Goal: Obtain resource: Download file/media

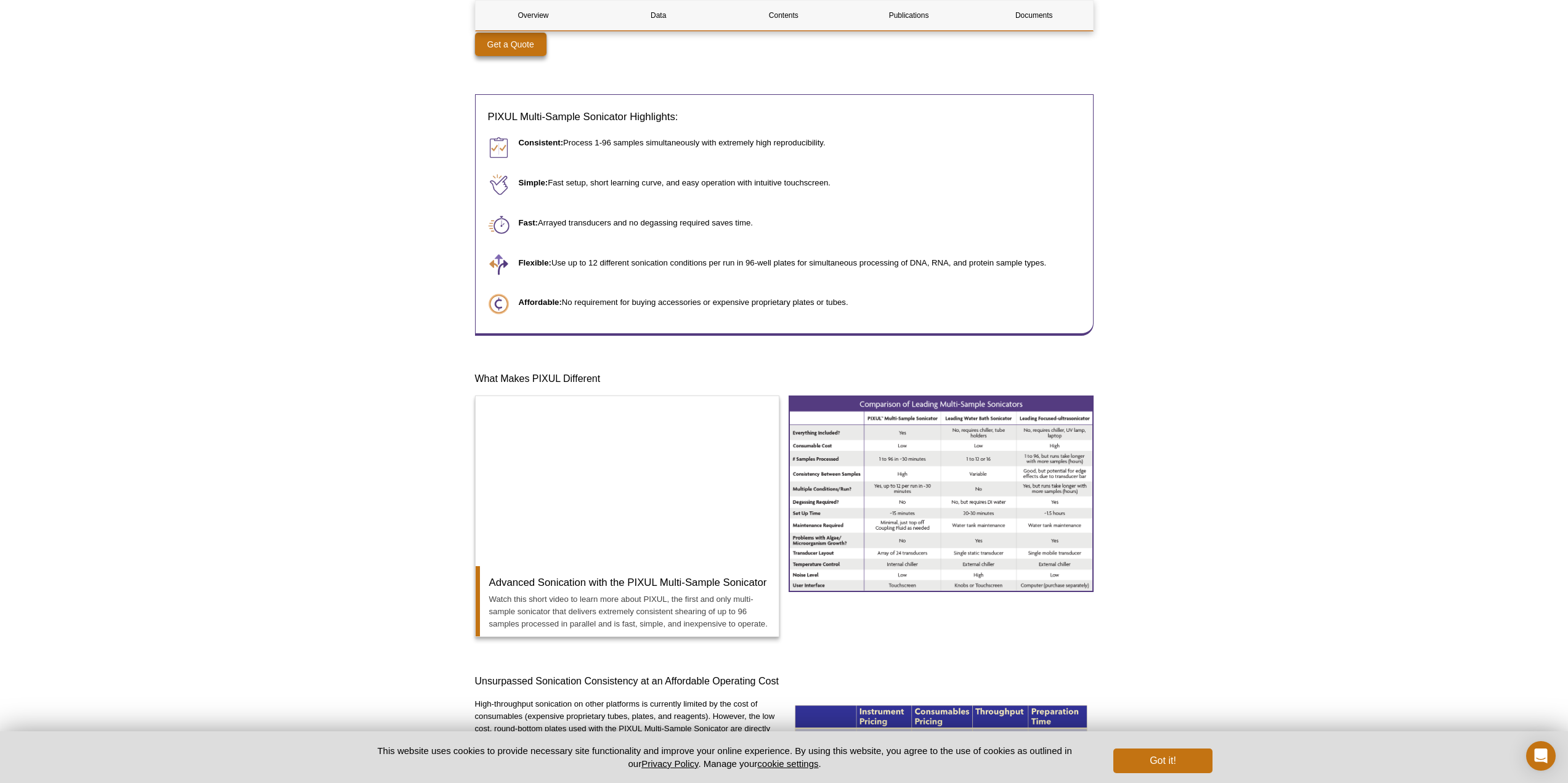
scroll to position [863, 0]
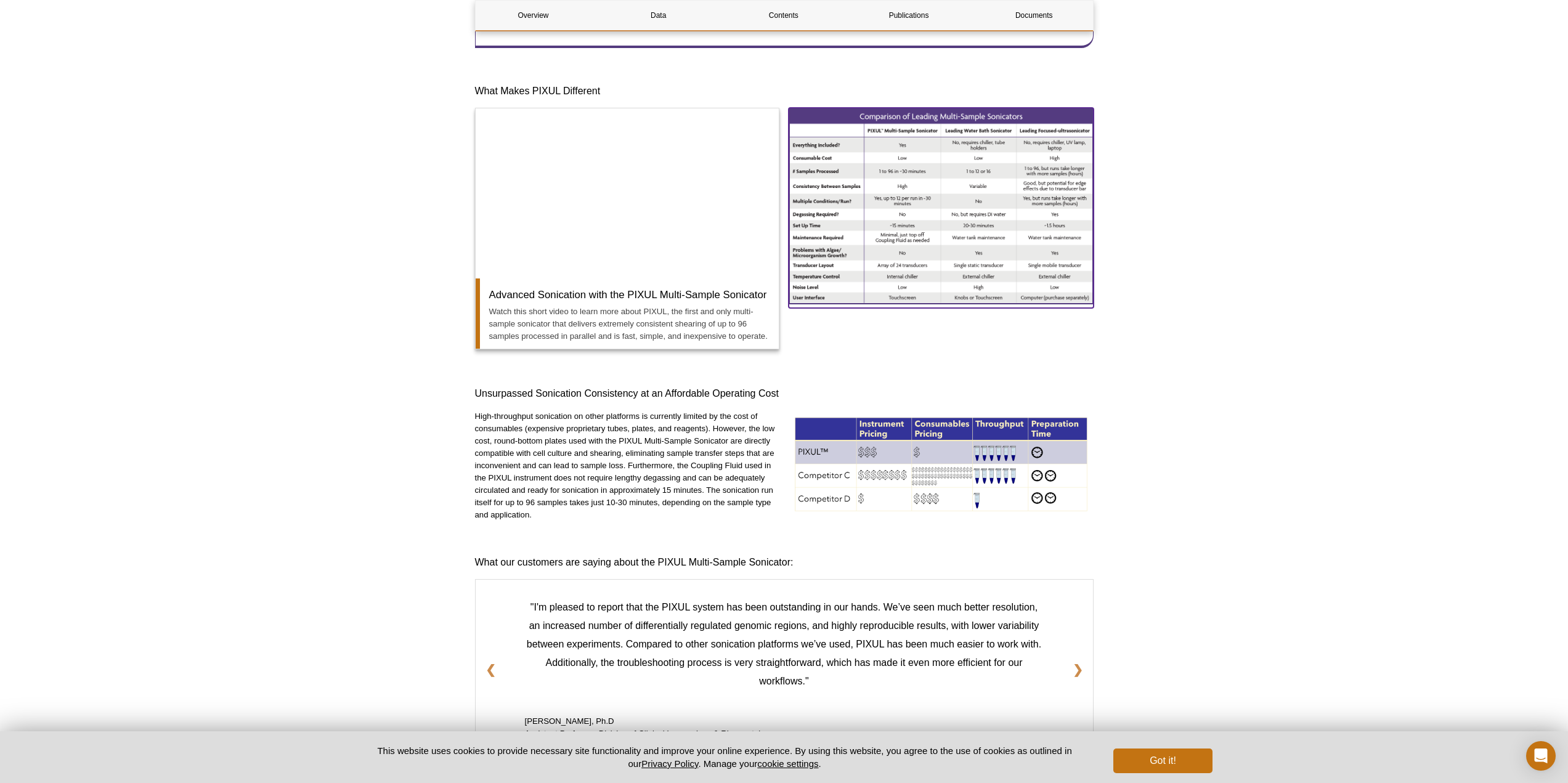
click at [927, 272] on img at bounding box center [941, 206] width 305 height 196
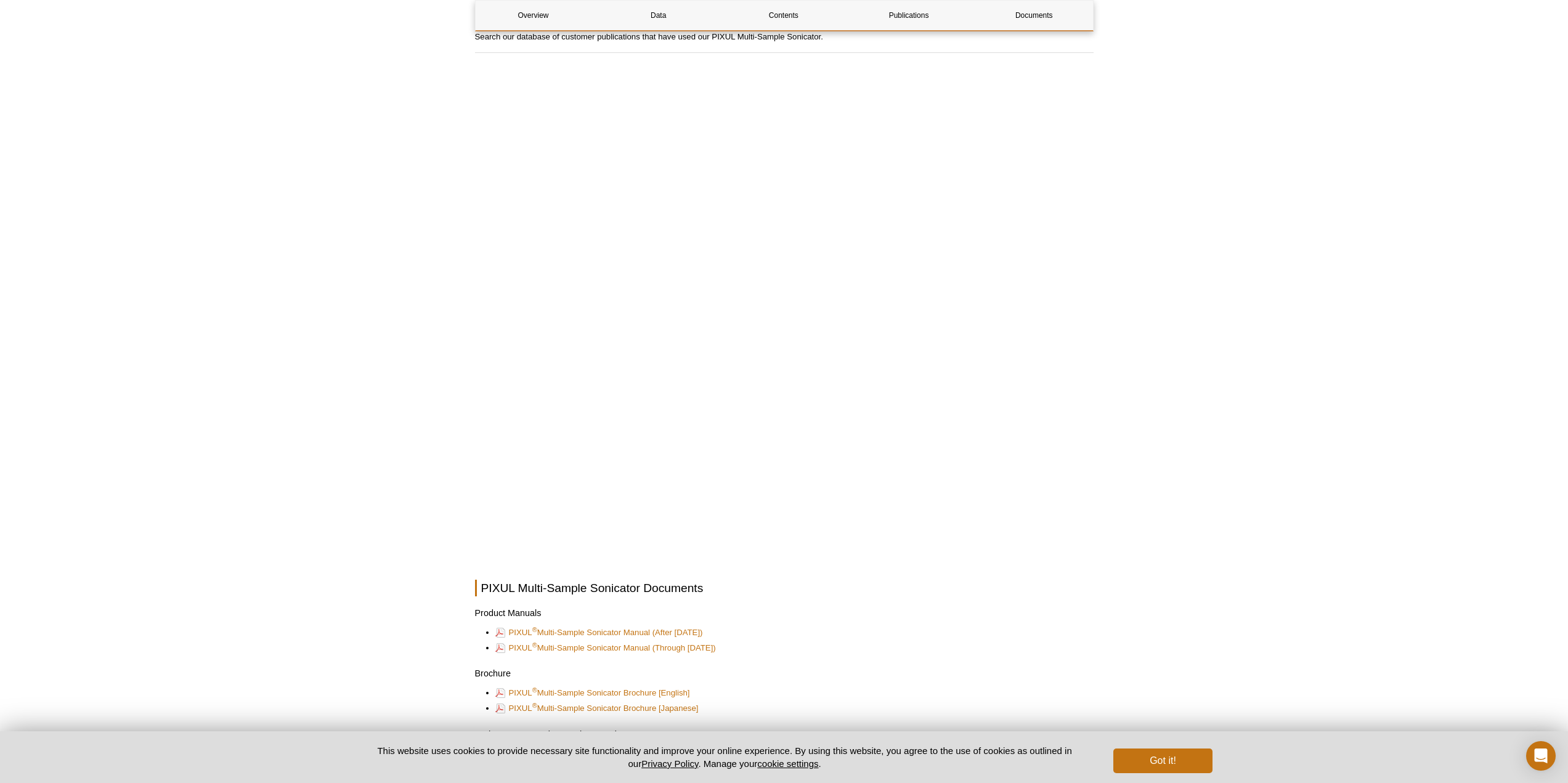
scroll to position [2876, 0]
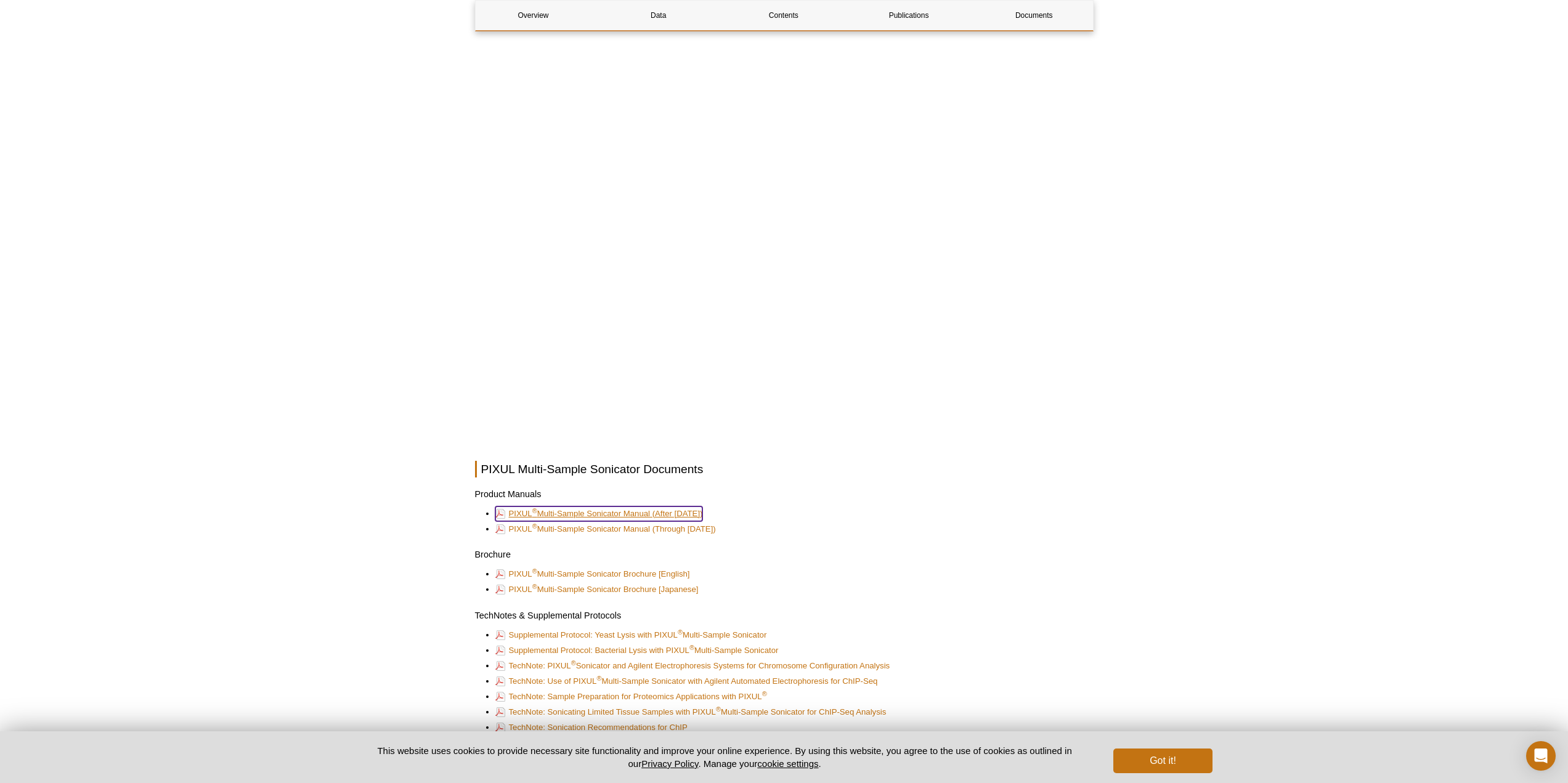
click at [614, 514] on link "PIXUL ® Multi-Sample Sonicator Manual (After [DATE])" at bounding box center [599, 514] width 208 height 15
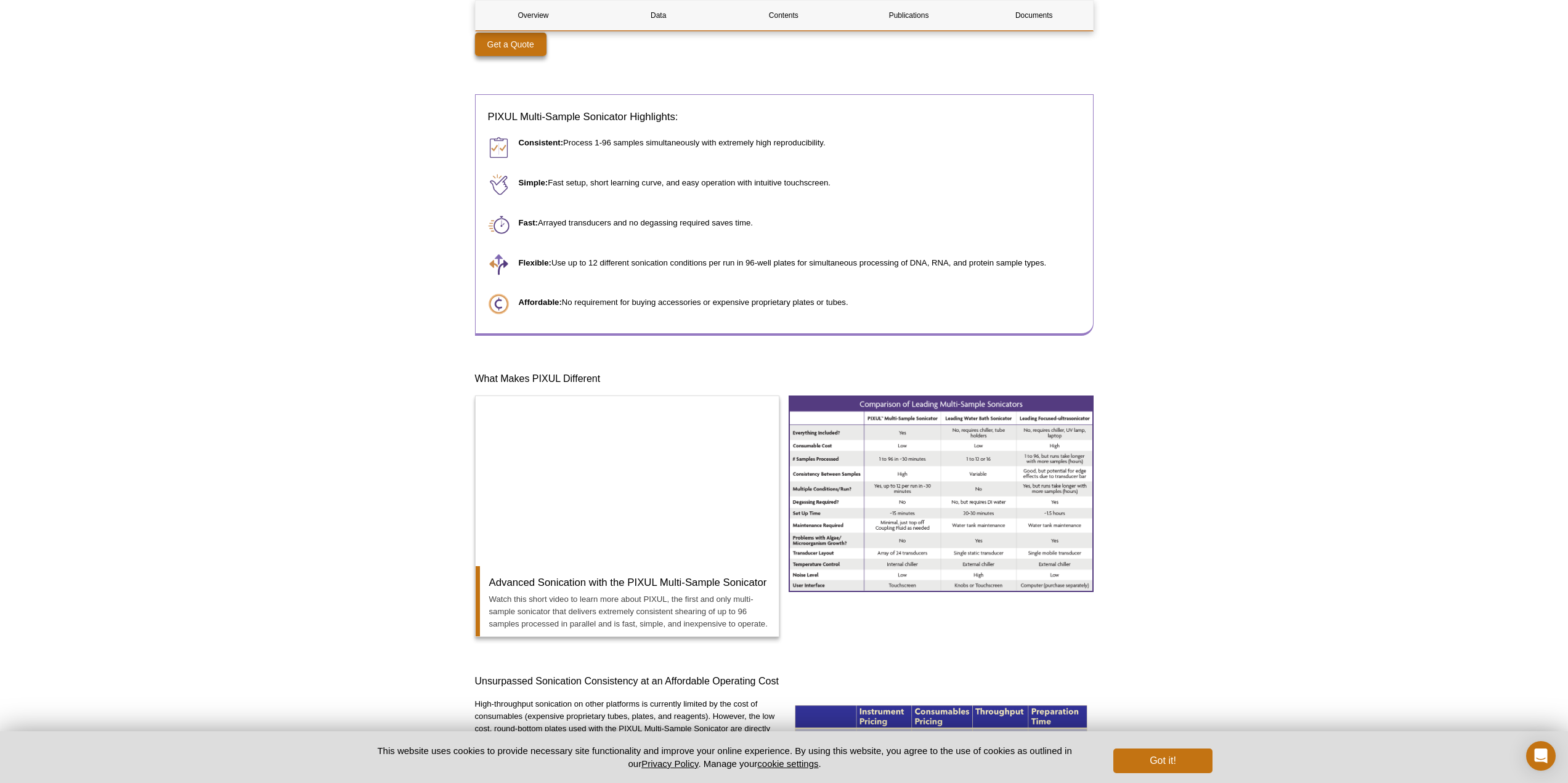
scroll to position [288, 0]
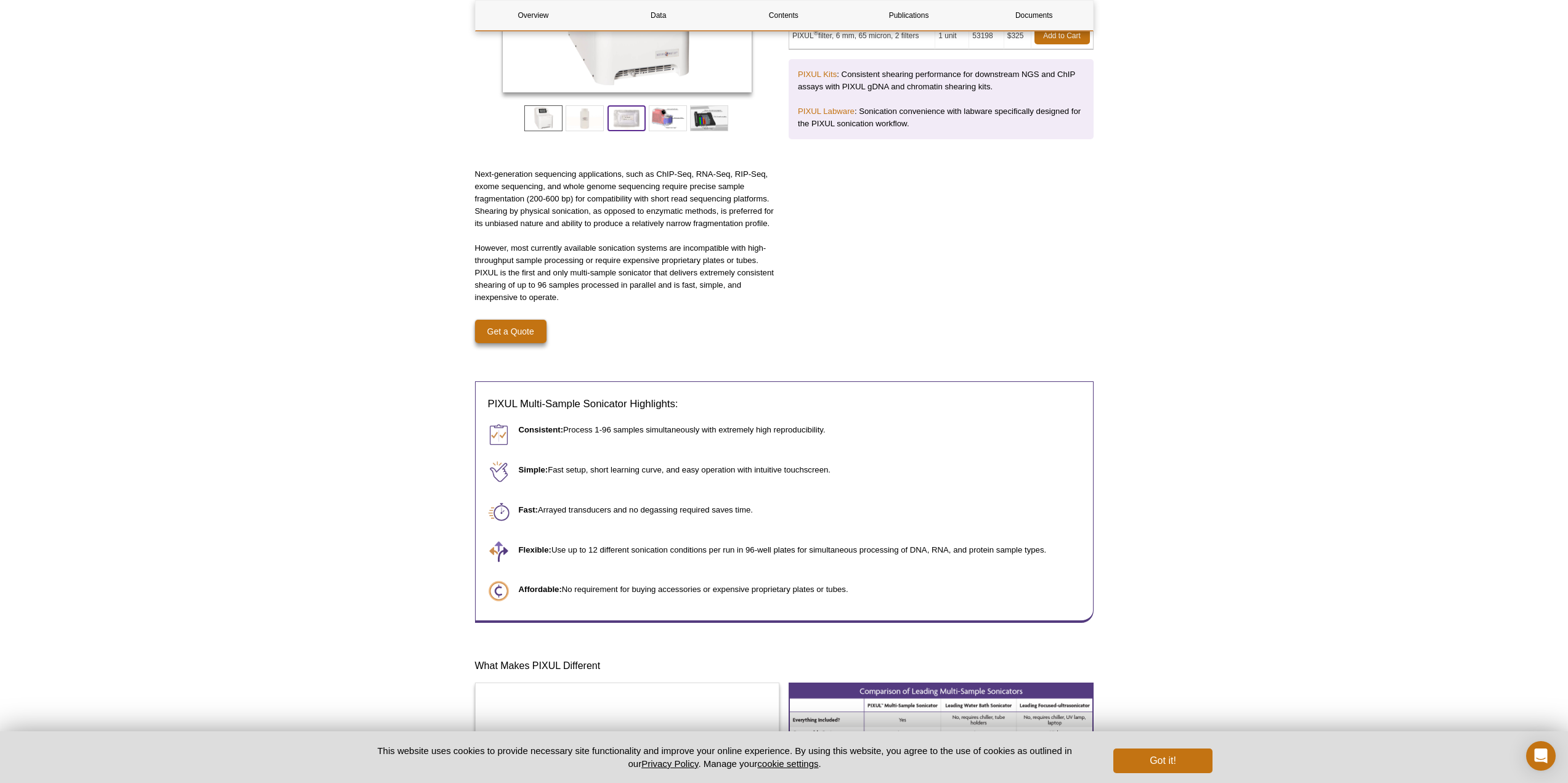
click at [629, 124] on span at bounding box center [627, 118] width 38 height 26
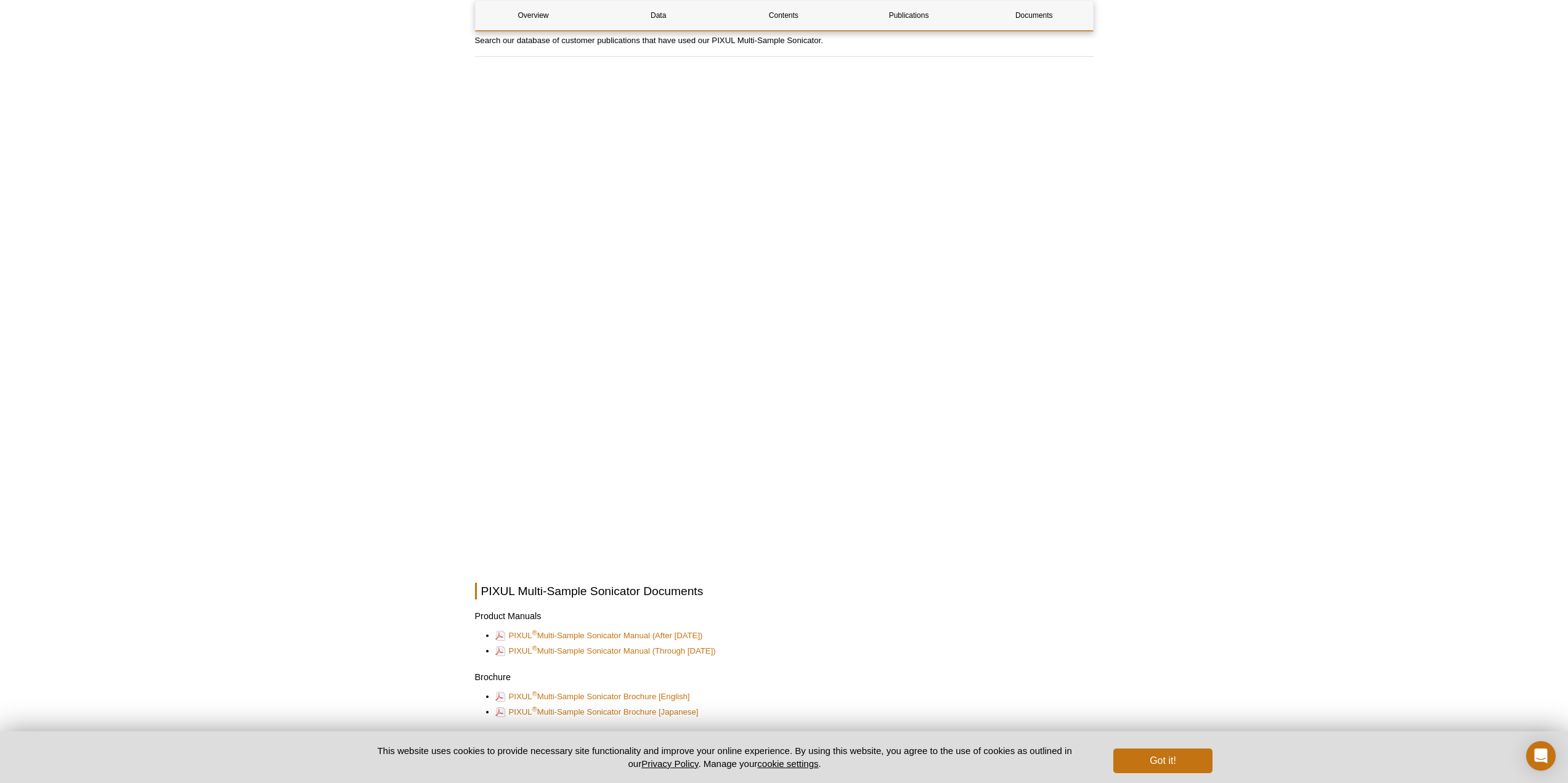
scroll to position [3040, 0]
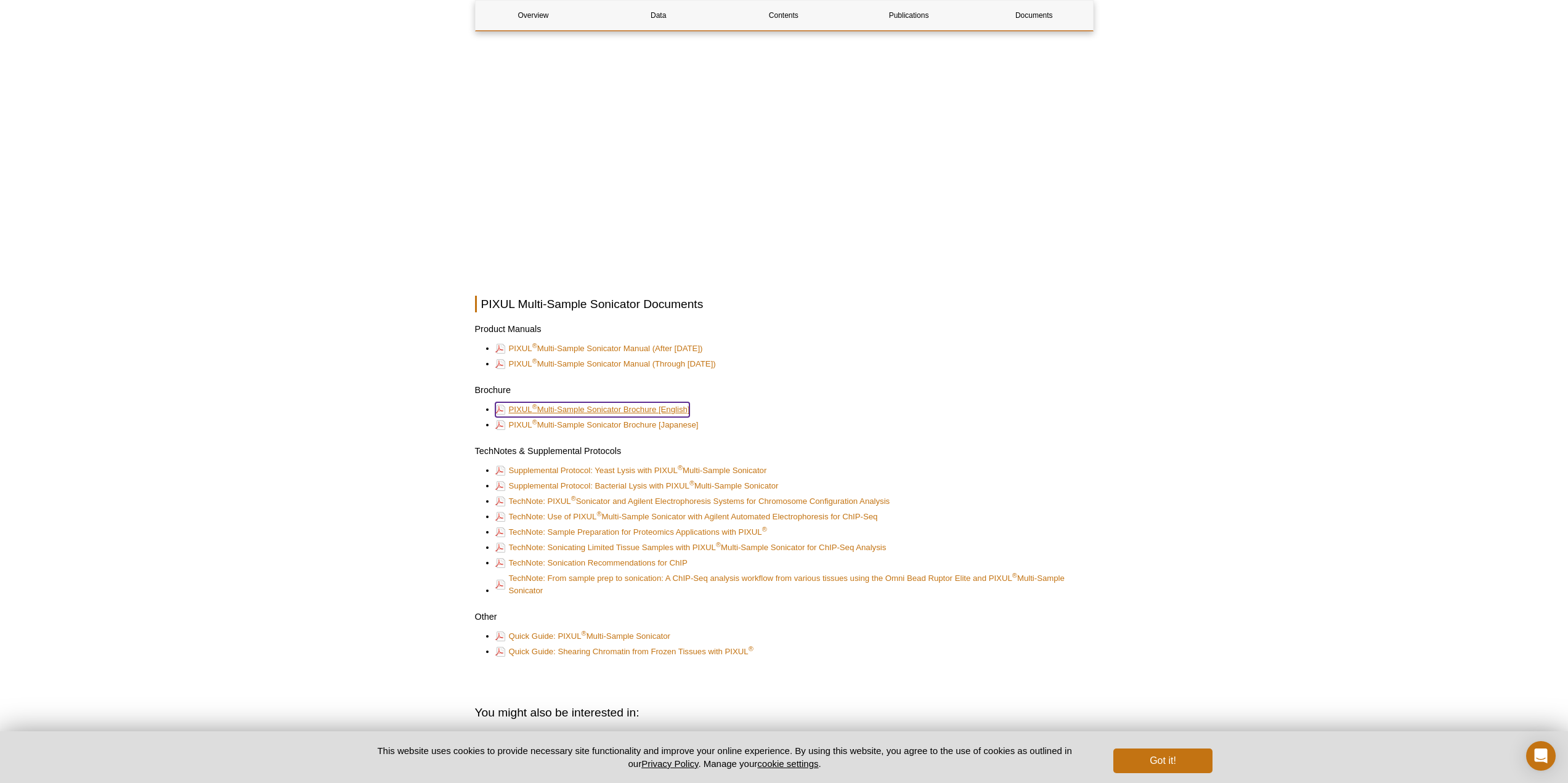
click at [616, 409] on link "PIXUL ® Multi-Sample Sonicator Brochure [English]" at bounding box center [593, 410] width 194 height 15
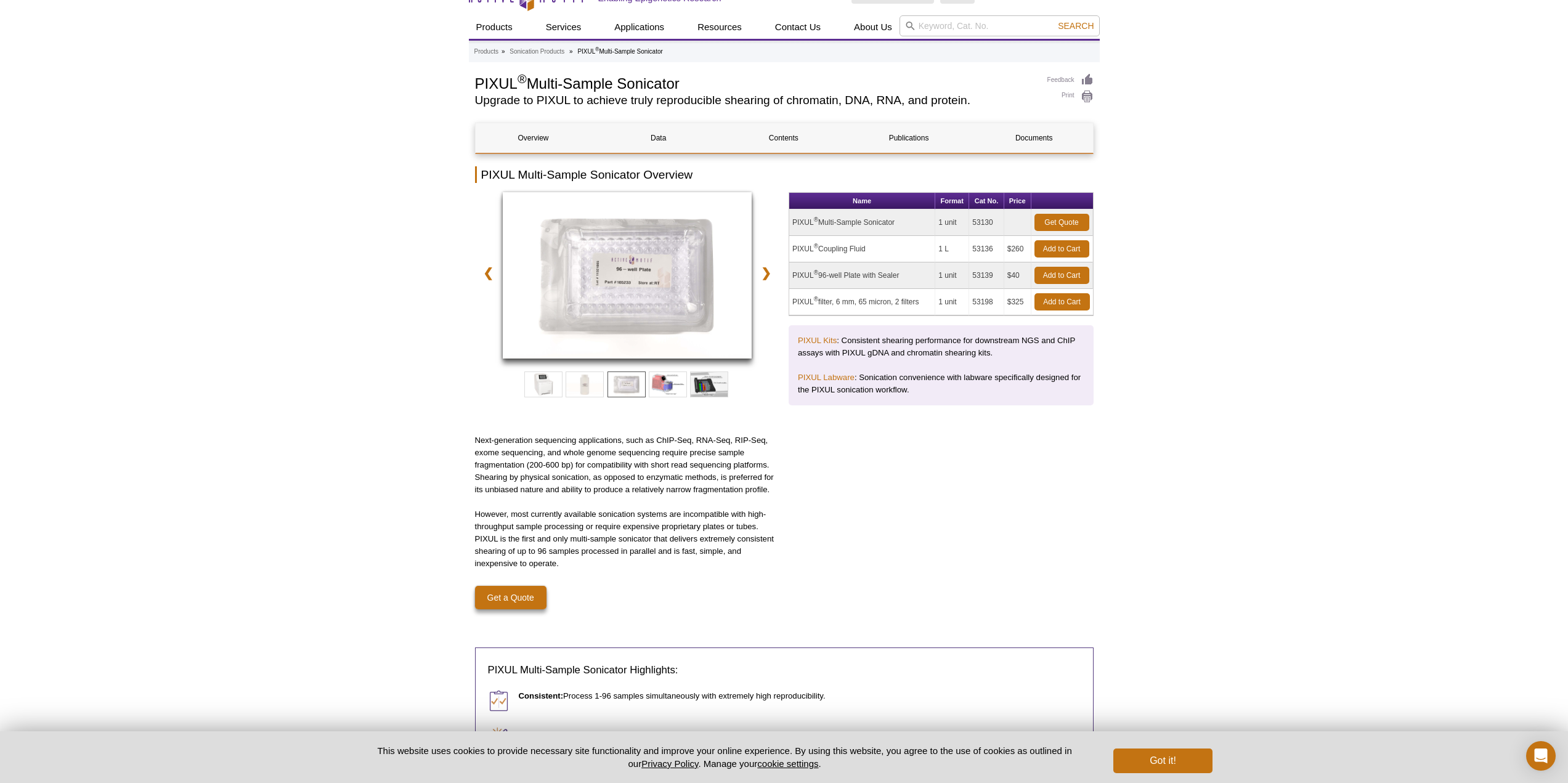
scroll to position [0, 0]
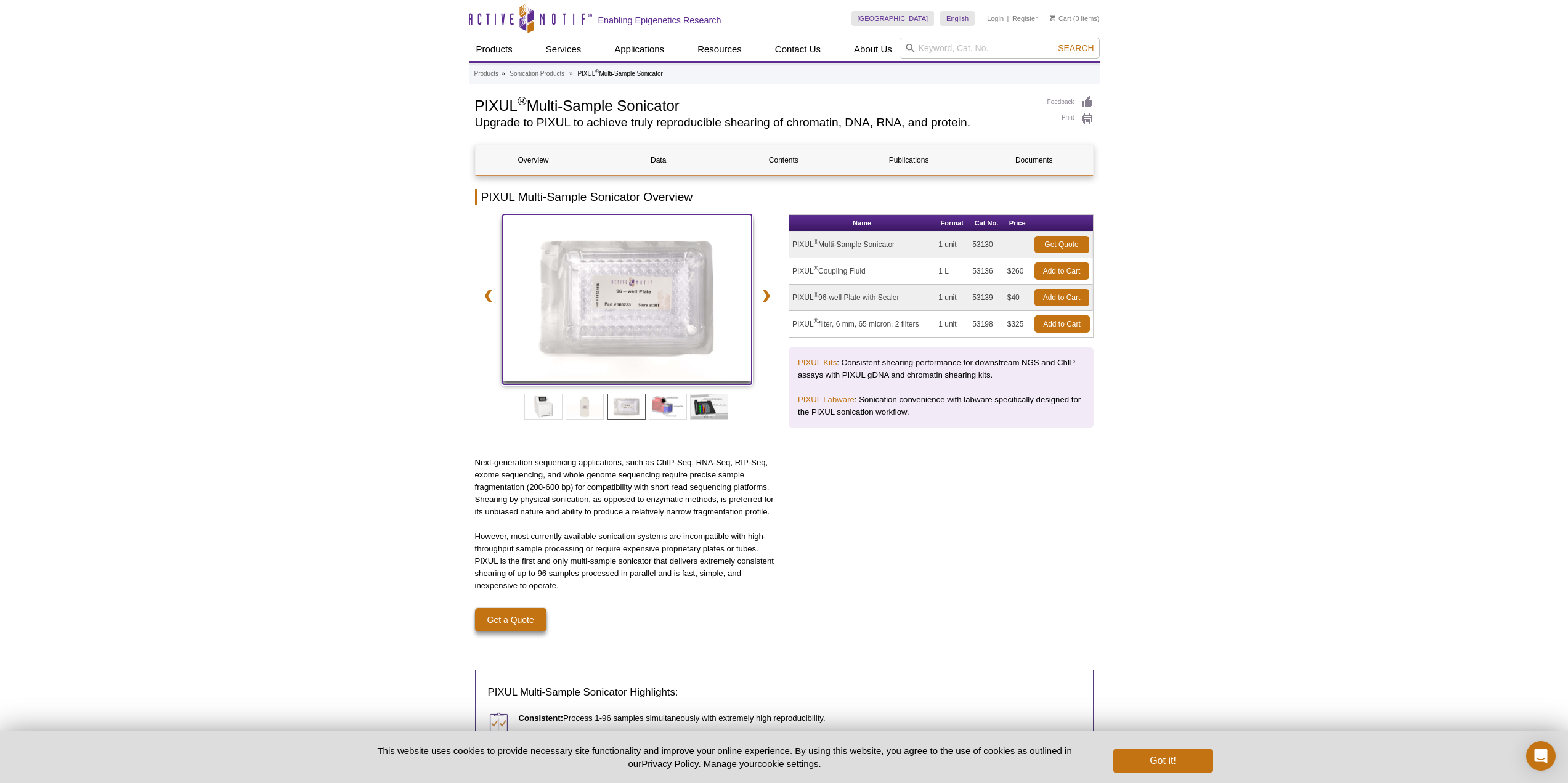
click at [623, 259] on img at bounding box center [627, 297] width 249 height 167
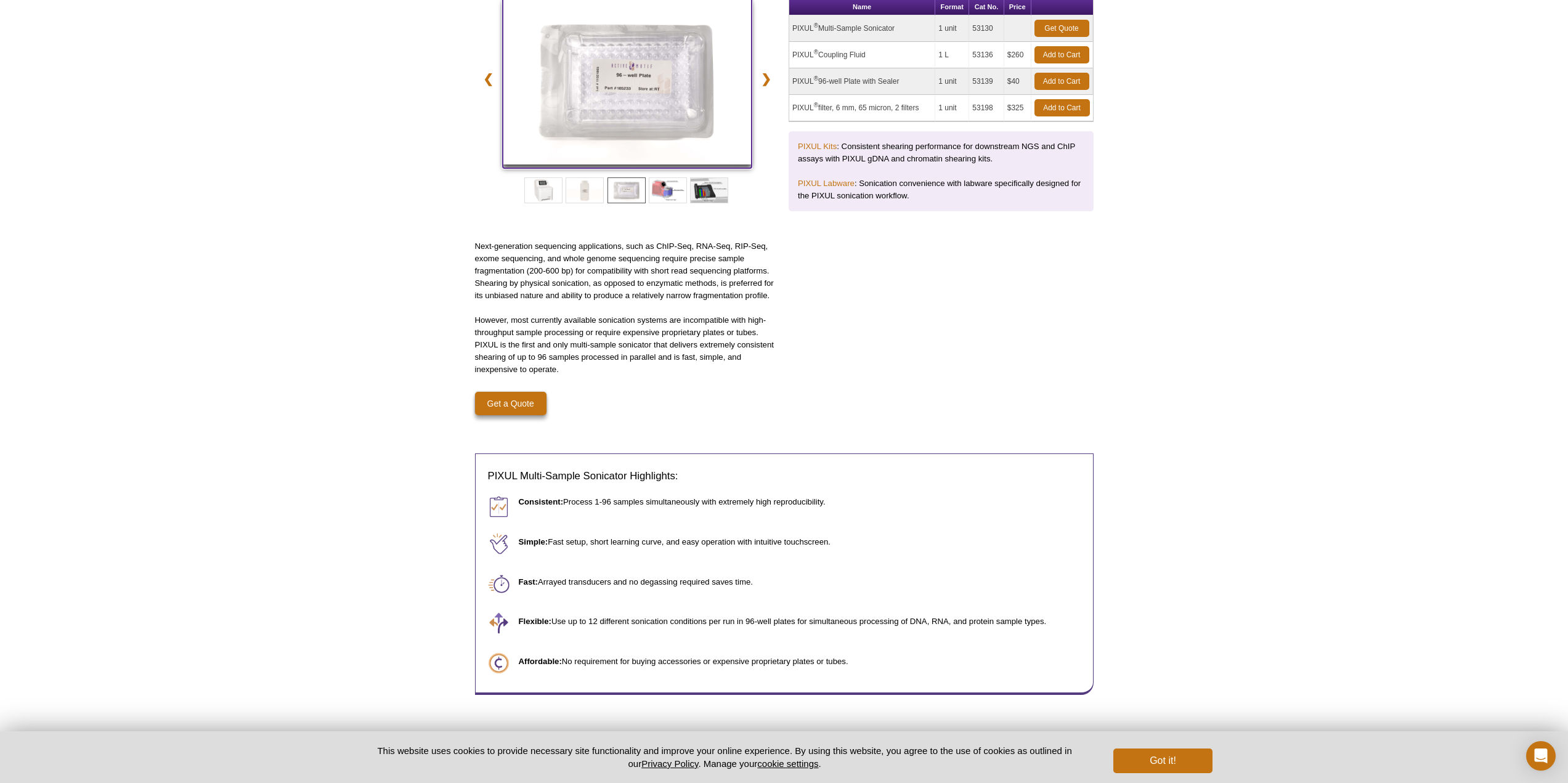
scroll to position [288, 0]
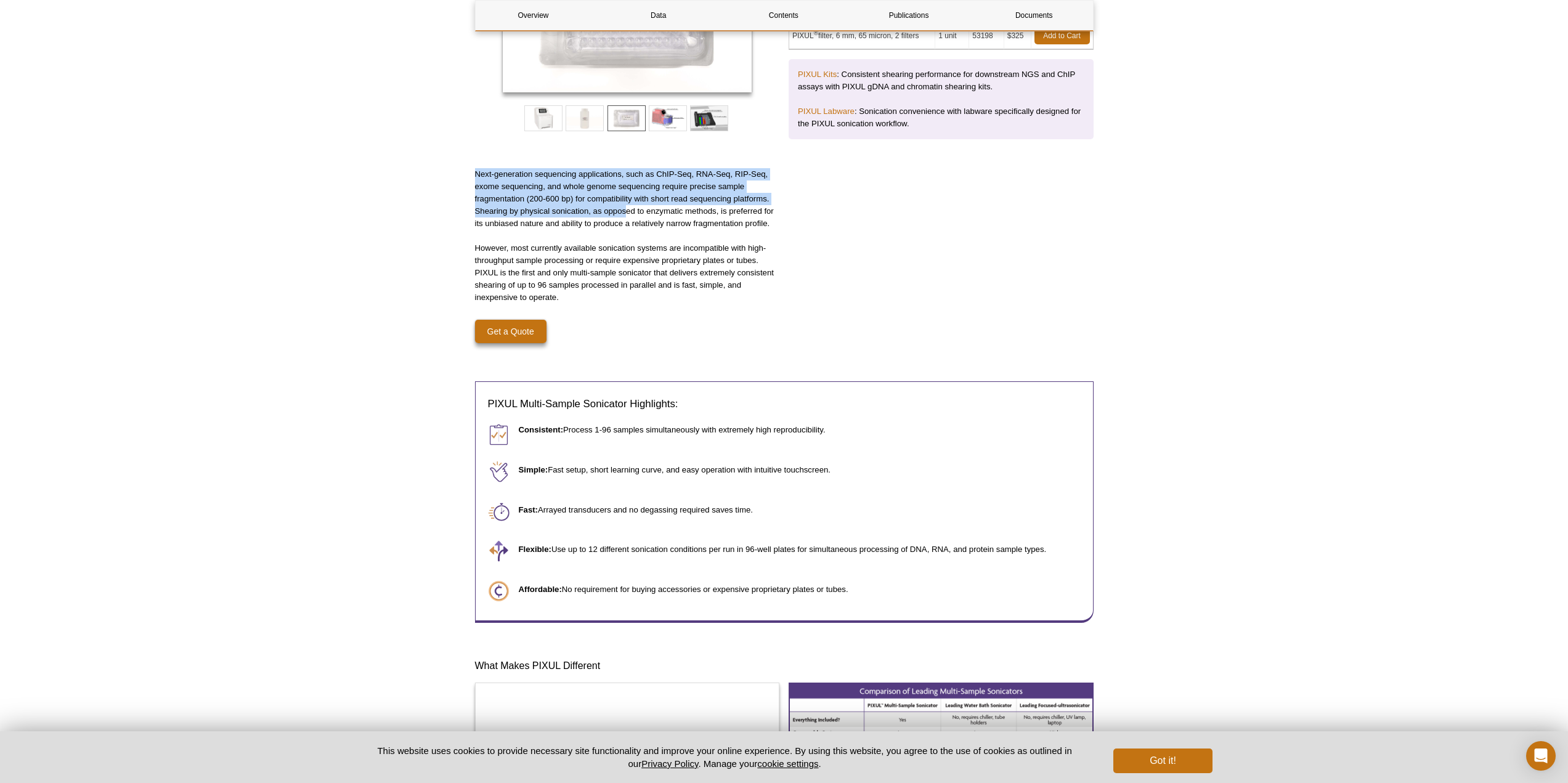
drag, startPoint x: 472, startPoint y: 174, endPoint x: 628, endPoint y: 217, distance: 161.8
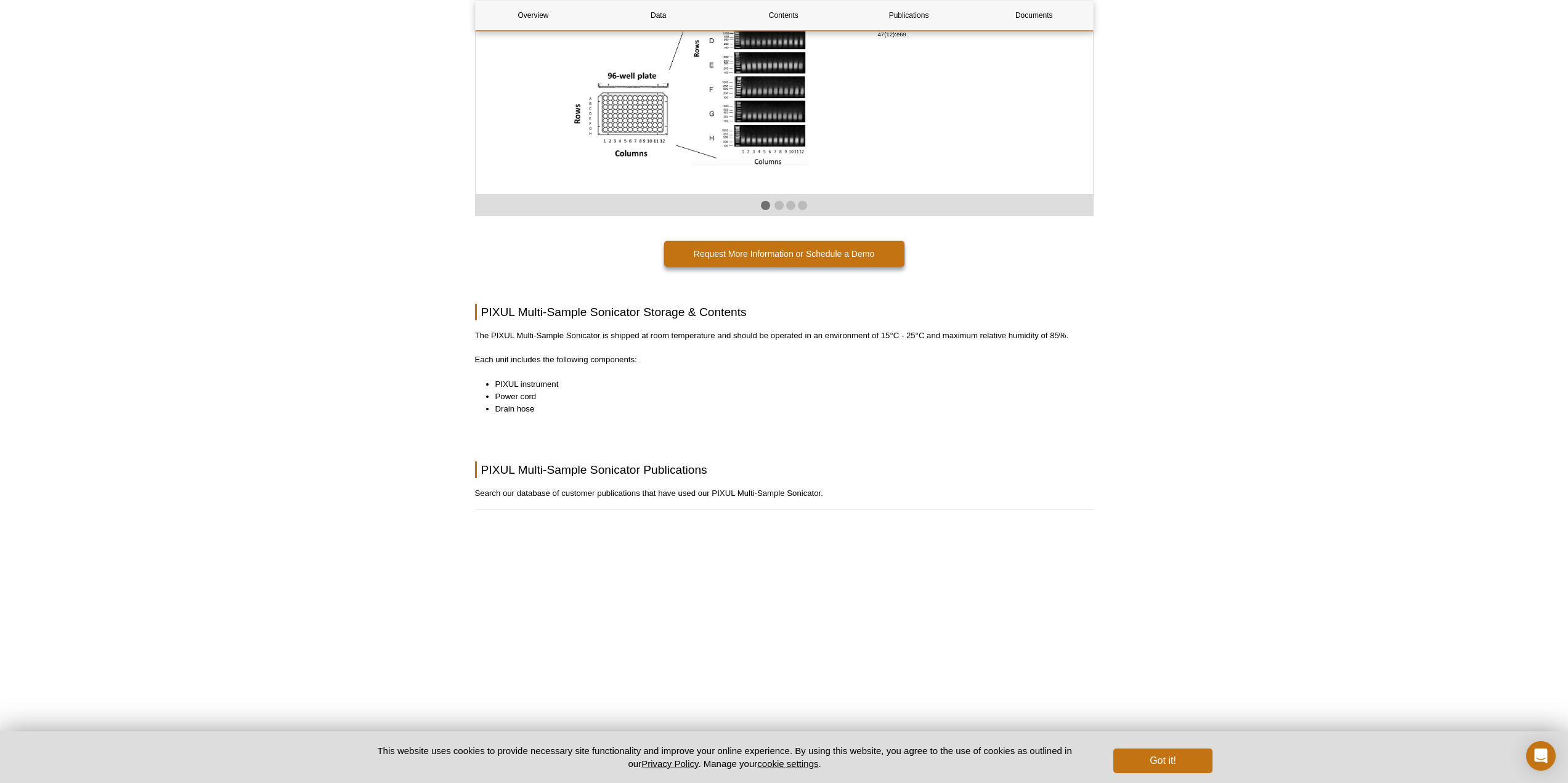
scroll to position [2588, 0]
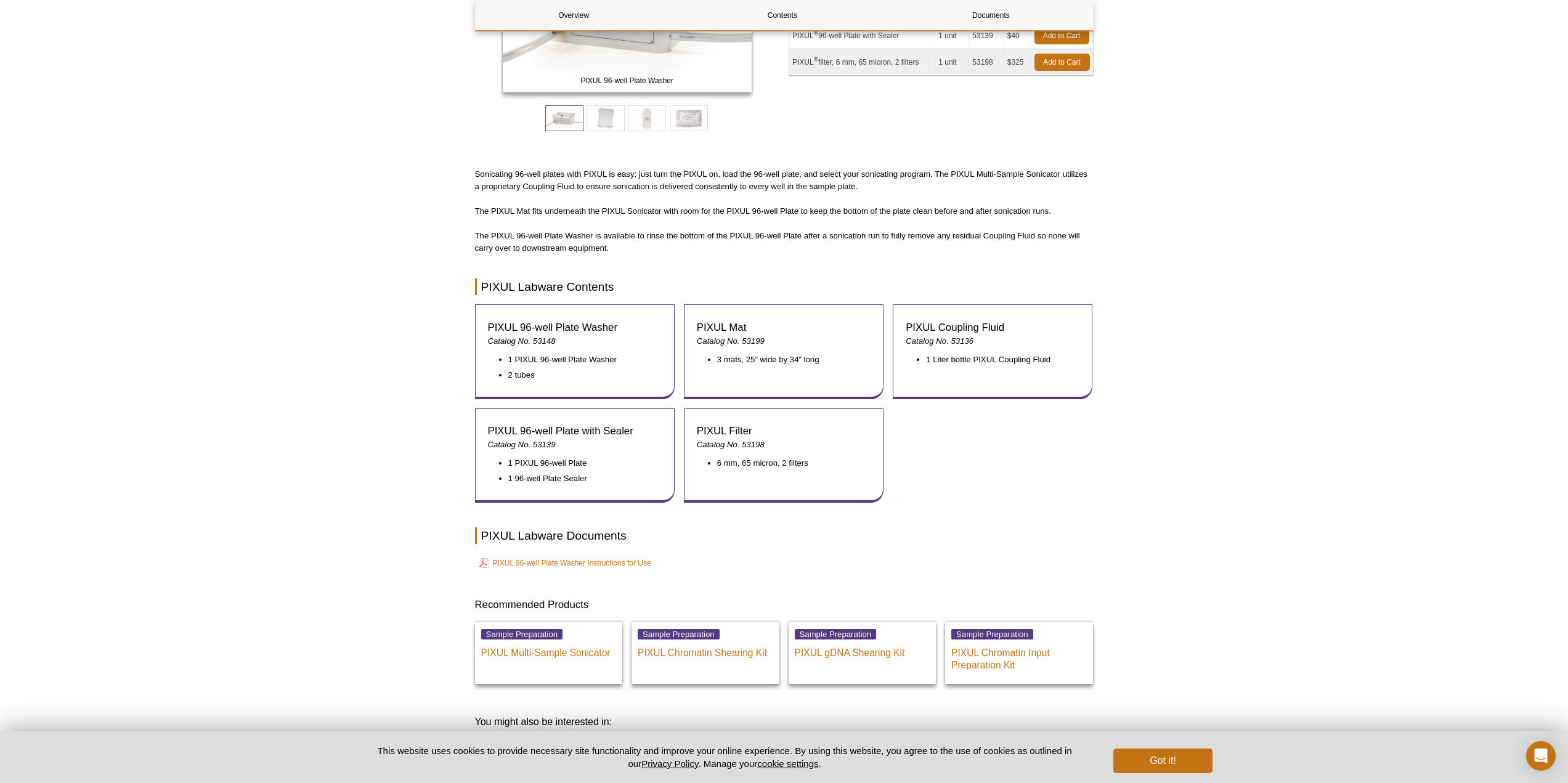
scroll to position [473, 0]
